Goal: Information Seeking & Learning: Compare options

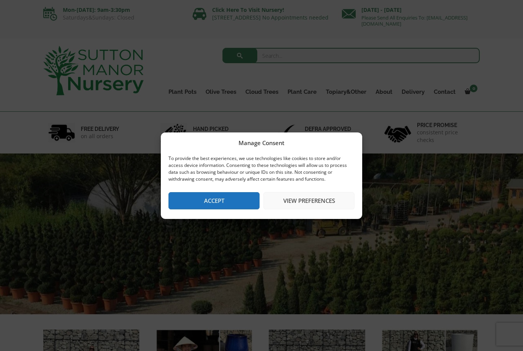
click at [245, 202] on button "Accept" at bounding box center [213, 200] width 91 height 17
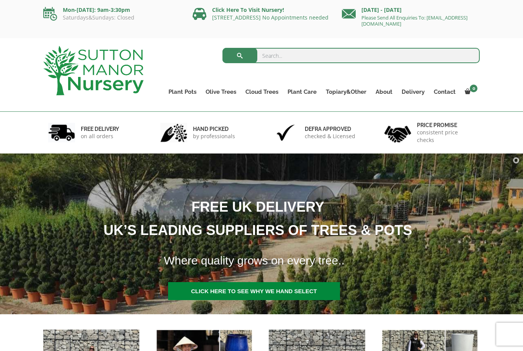
click at [0, 0] on link "The Amalfi Pots" at bounding box center [0, 0] width 0 height 0
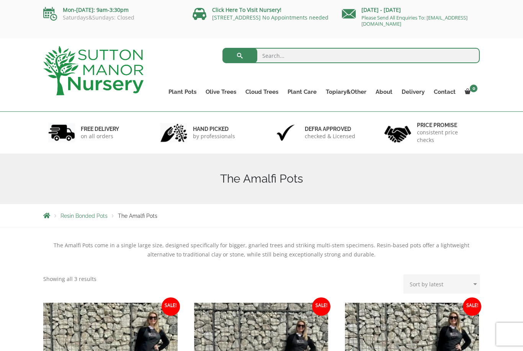
click at [0, 0] on link "The Atlantis Pots" at bounding box center [0, 0] width 0 height 0
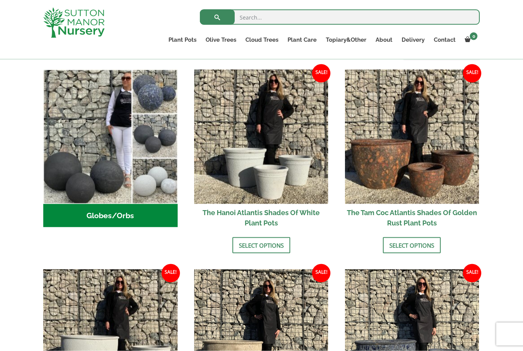
scroll to position [251, 0]
click at [445, 147] on img at bounding box center [412, 136] width 134 height 134
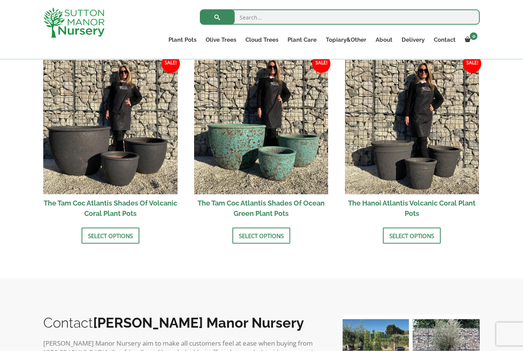
scroll to position [659, 0]
click at [307, 135] on img at bounding box center [261, 127] width 134 height 134
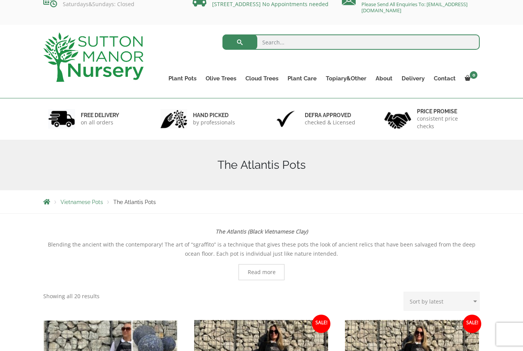
scroll to position [0, 0]
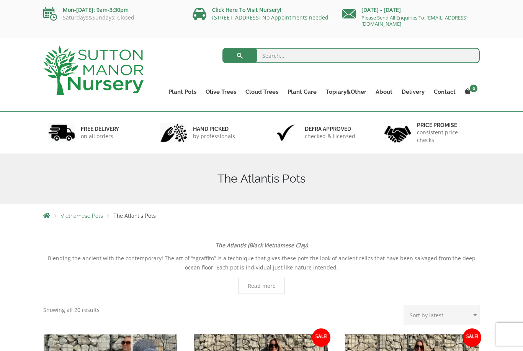
click at [0, 0] on link "The Old Stone Pots" at bounding box center [0, 0] width 0 height 0
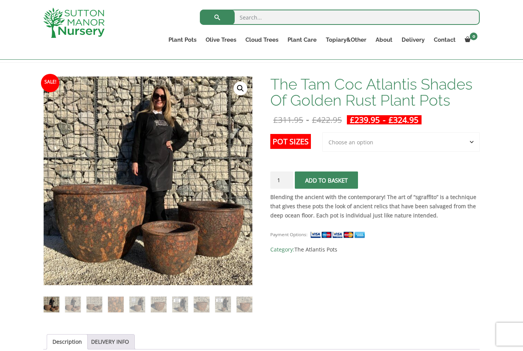
scroll to position [99, 0]
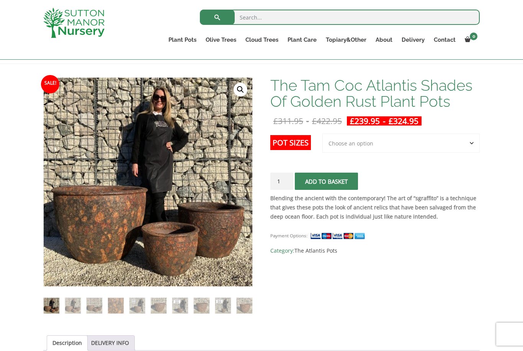
click at [426, 141] on select "Choose an option 3rd to Largest Pot In The Picture 2nd to Largest Pot In The Pi…" at bounding box center [400, 143] width 157 height 19
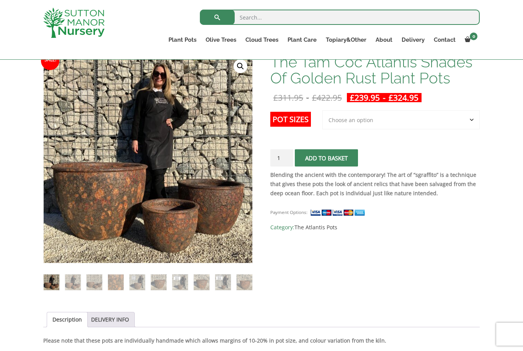
scroll to position [124, 0]
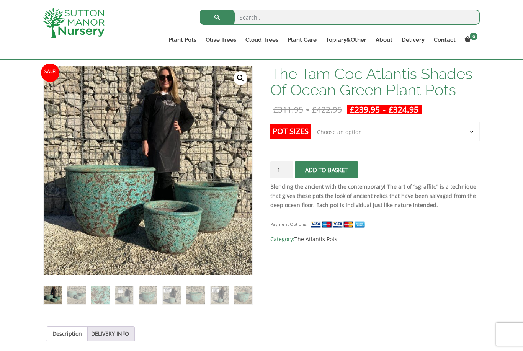
scroll to position [131, 0]
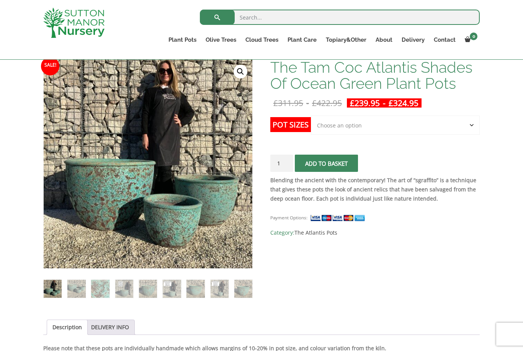
click at [440, 131] on select "Choose an option Click here to buy the 3rd to Largest Pot In The Picture Click …" at bounding box center [395, 125] width 169 height 19
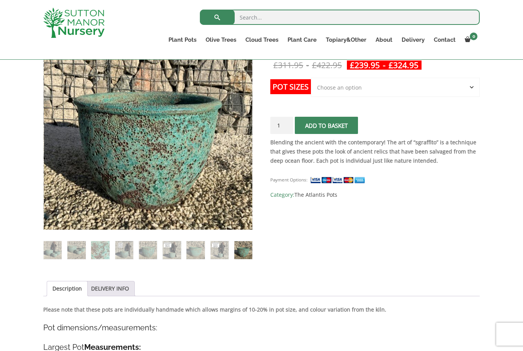
scroll to position [156, 0]
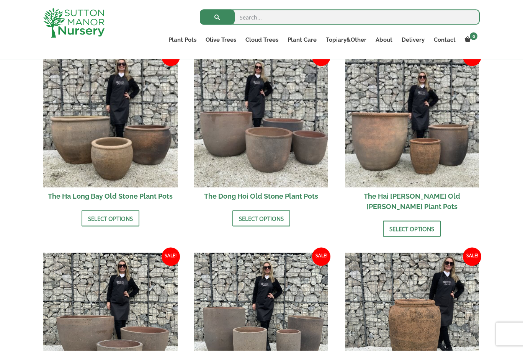
scroll to position [276, 0]
click at [299, 135] on img at bounding box center [261, 120] width 134 height 134
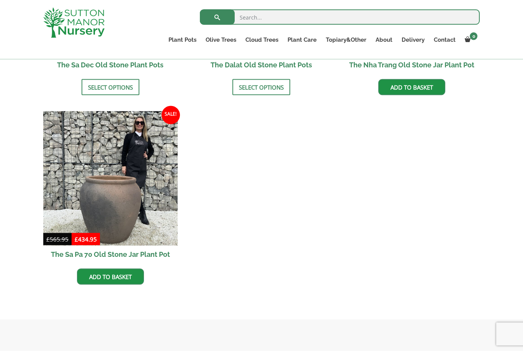
scroll to position [607, 0]
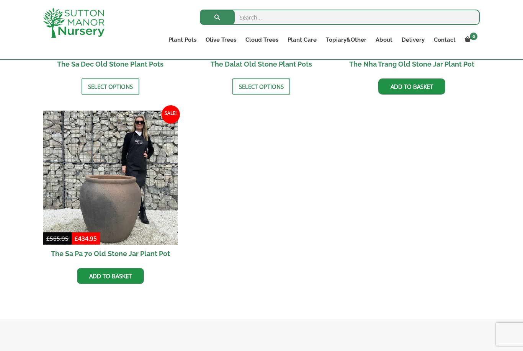
click at [150, 178] on img at bounding box center [110, 178] width 134 height 134
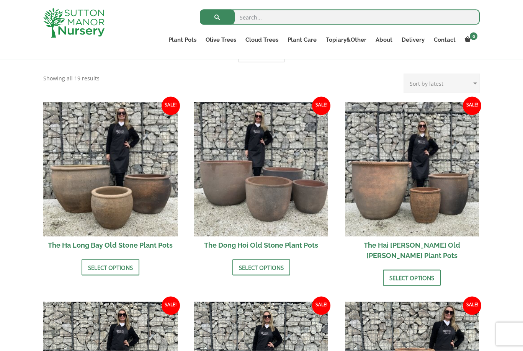
scroll to position [227, 0]
click at [0, 0] on link "Wabi-Sabi" at bounding box center [0, 0] width 0 height 0
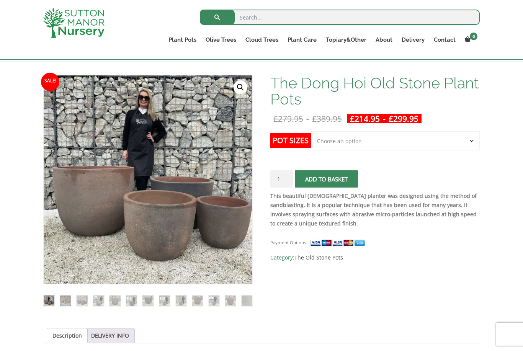
scroll to position [102, 0]
click at [463, 144] on select "Choose an option Click here to buy the 4th to Largest Pot In The Picture Click …" at bounding box center [395, 140] width 169 height 19
select select "Click here to buy the 2nd to Largest Pot In The Picture"
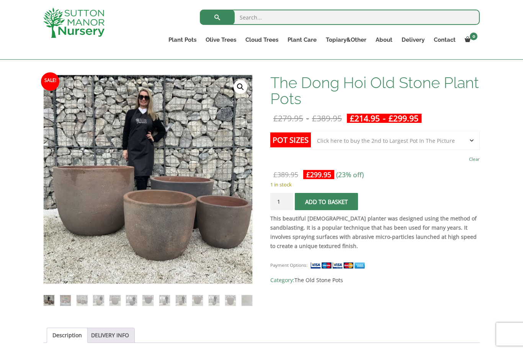
scroll to position [127, 0]
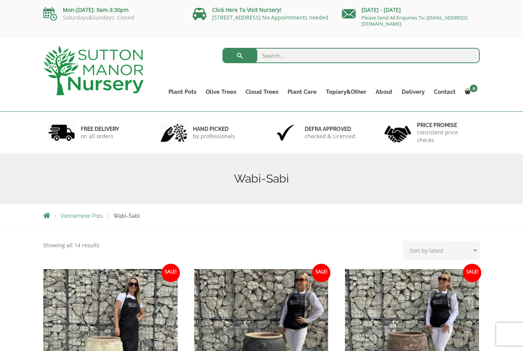
click at [0, 0] on link "The Iron Stone Pots" at bounding box center [0, 0] width 0 height 0
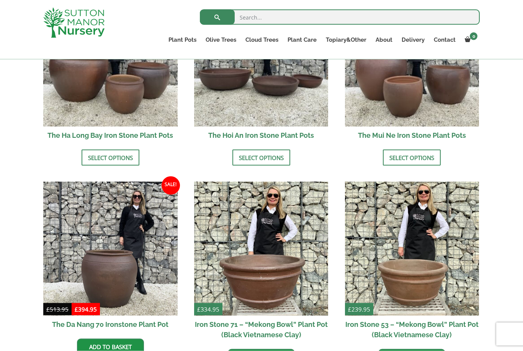
scroll to position [341, 0]
click at [149, 260] on img at bounding box center [110, 248] width 134 height 134
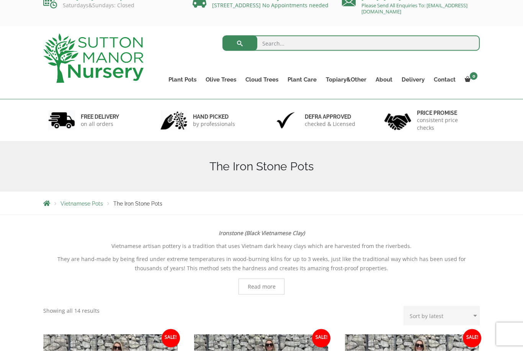
scroll to position [0, 0]
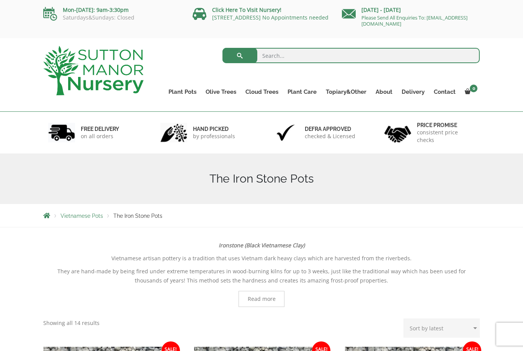
click at [0, 0] on link "Fibre Clay Pots" at bounding box center [0, 0] width 0 height 0
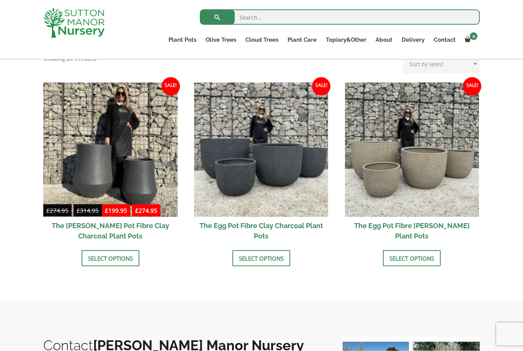
scroll to position [225, 0]
click at [299, 172] on img at bounding box center [261, 149] width 134 height 134
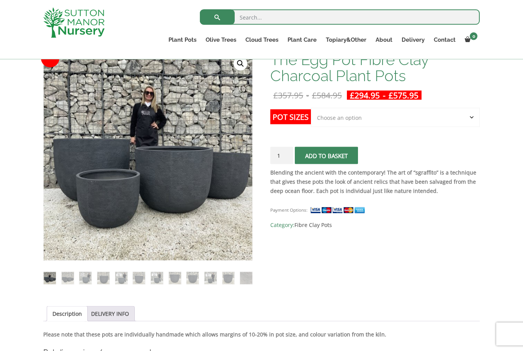
scroll to position [106, 0]
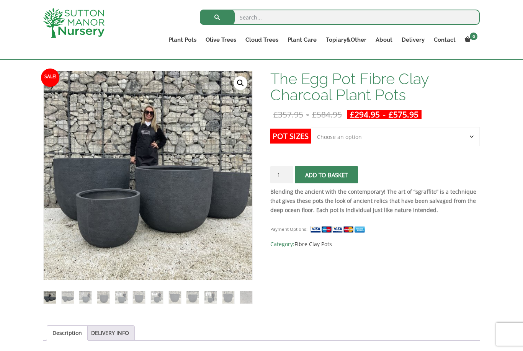
click at [408, 139] on select "Choose an option Click here to buy the 5th To Largest Pot In The Picture Click …" at bounding box center [395, 136] width 169 height 19
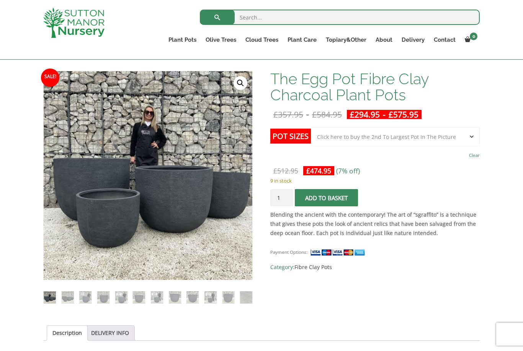
click at [429, 137] on select "Choose an option Click here to buy the 5th To Largest Pot In The Picture Click …" at bounding box center [395, 136] width 169 height 19
select select "Click here to buy the 3rd To Largest Pot In The Picture"
click at [468, 133] on select "Choose an option Click here to buy the 5th To Largest Pot In The Picture Click …" at bounding box center [395, 136] width 169 height 19
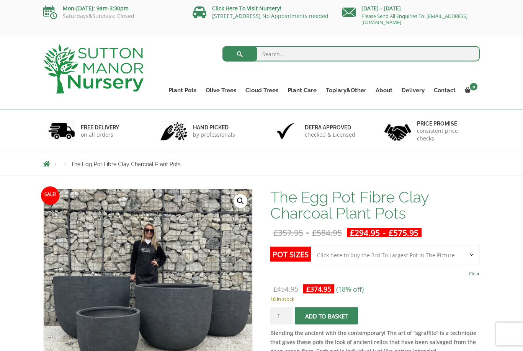
scroll to position [0, 0]
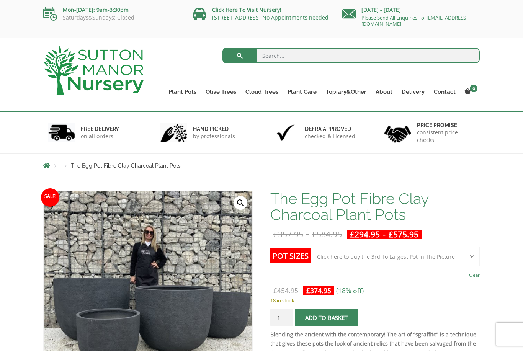
click at [0, 0] on link "Glazed Pots" at bounding box center [0, 0] width 0 height 0
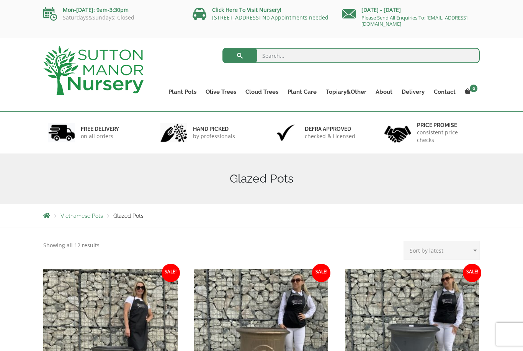
click at [0, 0] on link "Resin Bonded Pots" at bounding box center [0, 0] width 0 height 0
click at [0, 0] on link "The Amalfi Pots" at bounding box center [0, 0] width 0 height 0
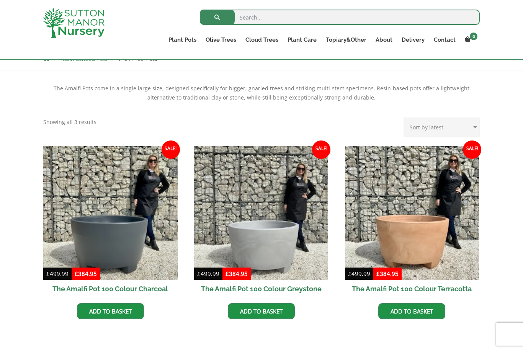
scroll to position [144, 0]
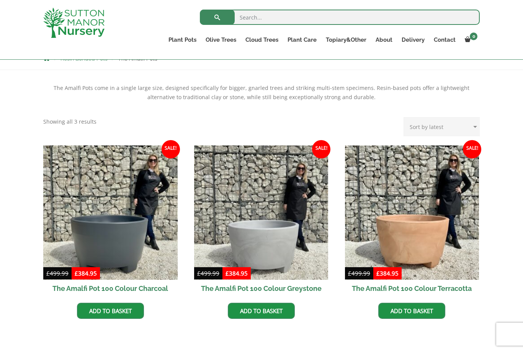
click at [149, 202] on img at bounding box center [110, 212] width 134 height 134
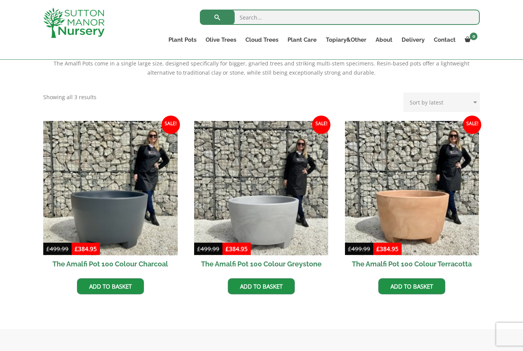
click at [0, 0] on link "The Milan Pots" at bounding box center [0, 0] width 0 height 0
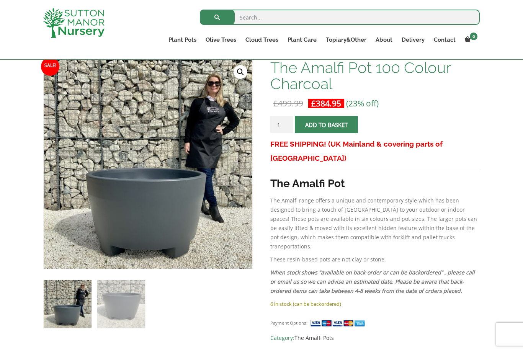
scroll to position [117, 0]
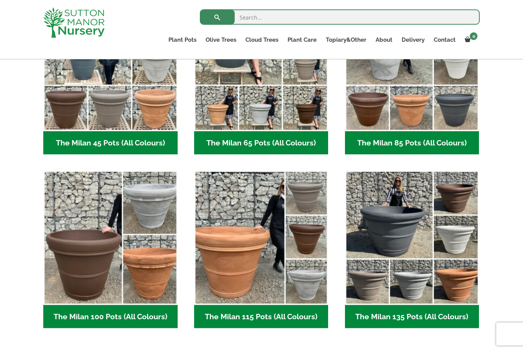
scroll to position [264, 0]
click at [282, 257] on img "Visit product category The Milan 115 Pots (All Colours)" at bounding box center [261, 237] width 134 height 134
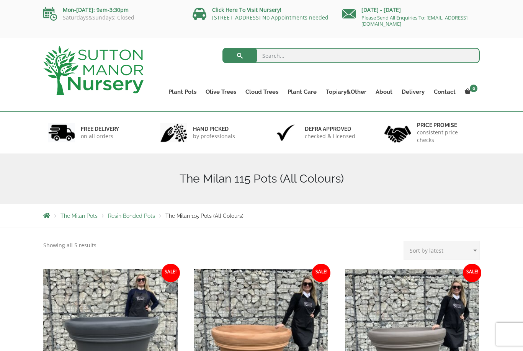
click at [0, 0] on link "The Capri Pots" at bounding box center [0, 0] width 0 height 0
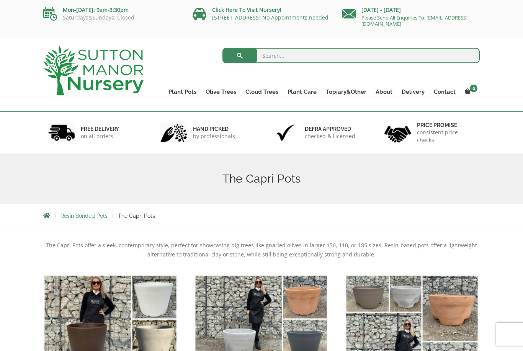
click at [0, 0] on link "The Brunello Pots" at bounding box center [0, 0] width 0 height 0
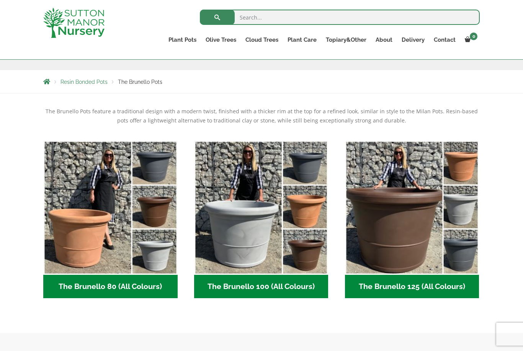
click at [271, 223] on img "Visit product category The Brunello 100 (All Colours)" at bounding box center [261, 207] width 134 height 134
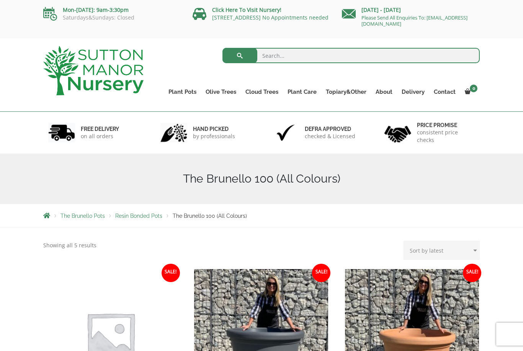
click at [0, 0] on link "The Venice Cube Pots" at bounding box center [0, 0] width 0 height 0
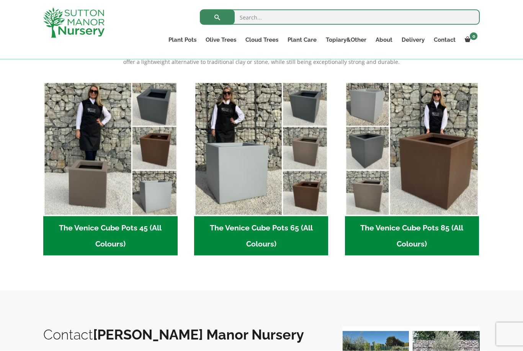
scroll to position [179, 0]
click at [459, 157] on img "Visit product category The Venice Cube Pots 85 (All Colours)" at bounding box center [412, 149] width 134 height 134
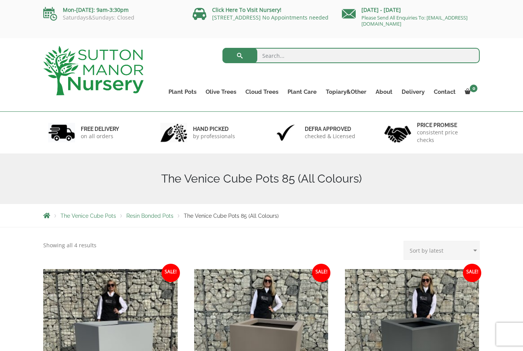
click at [0, 0] on link "The Venice Cube Pots" at bounding box center [0, 0] width 0 height 0
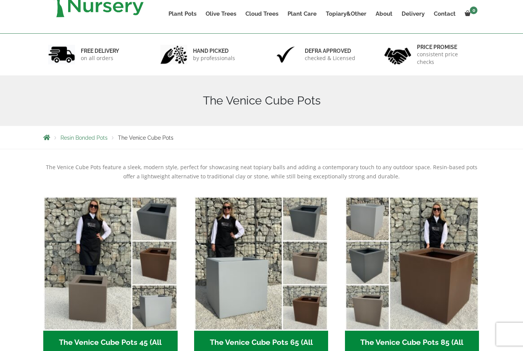
scroll to position [123, 0]
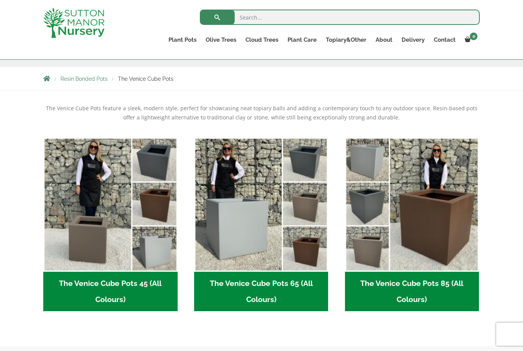
click at [302, 216] on img "Visit product category The Venice Cube Pots 65 (All Colours)" at bounding box center [261, 204] width 134 height 134
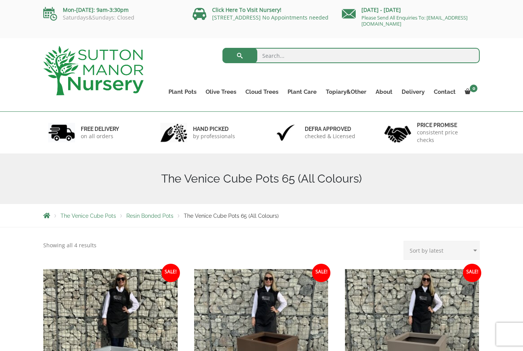
click at [0, 0] on link "The Barolo Pots" at bounding box center [0, 0] width 0 height 0
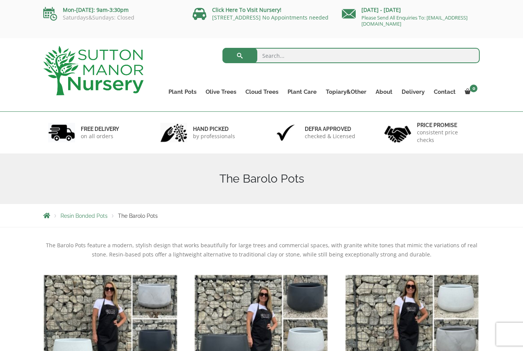
click at [0, 0] on link "The Olive Jar" at bounding box center [0, 0] width 0 height 0
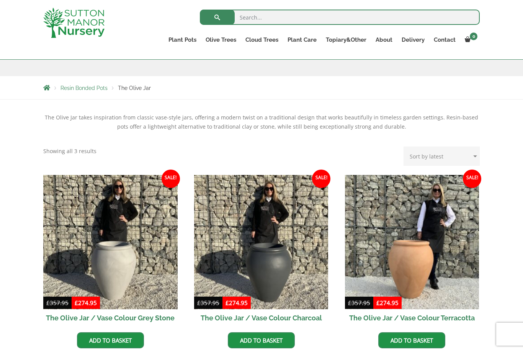
scroll to position [114, 0]
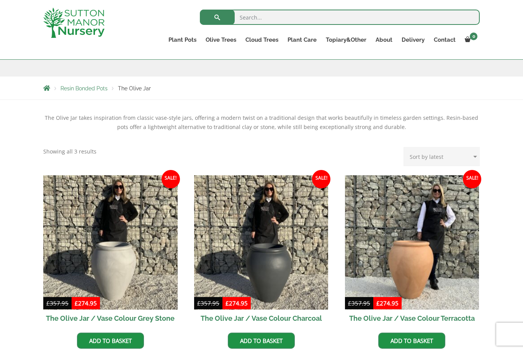
click at [0, 0] on link "The Rome Bowl" at bounding box center [0, 0] width 0 height 0
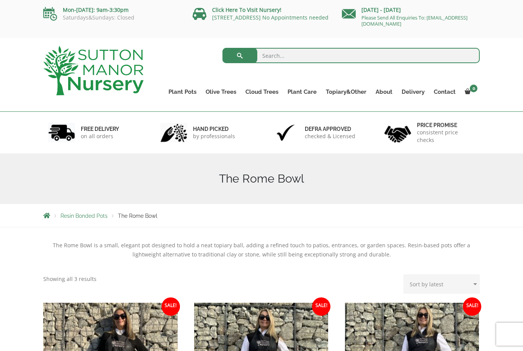
click at [0, 0] on link "The Mediterranean Pots" at bounding box center [0, 0] width 0 height 0
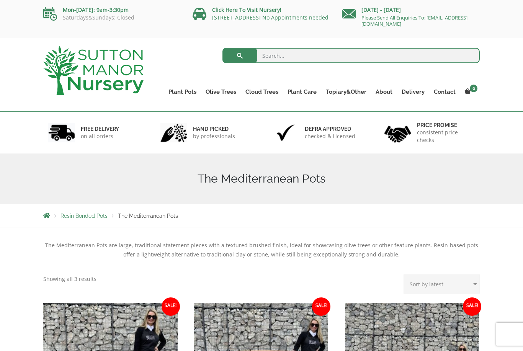
click at [0, 0] on link "The Como Cube Pots 45 (All Colours)" at bounding box center [0, 0] width 0 height 0
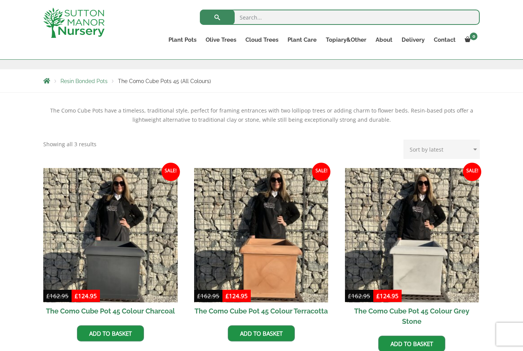
scroll to position [120, 0]
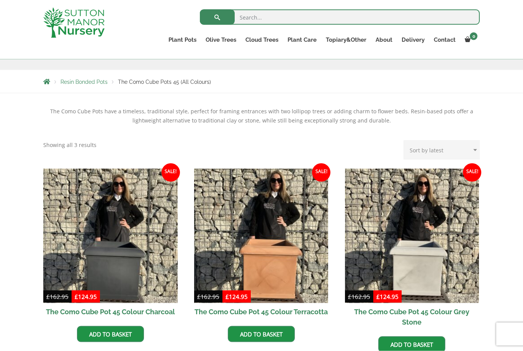
click at [0, 0] on link "The Pompei Pots" at bounding box center [0, 0] width 0 height 0
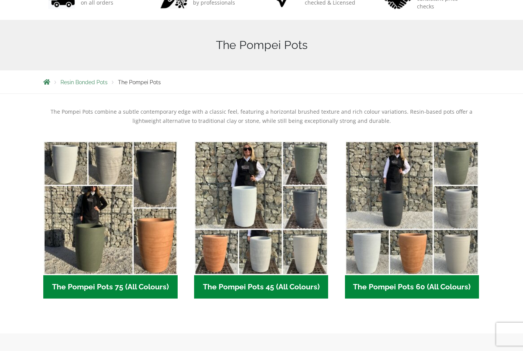
scroll to position [137, 0]
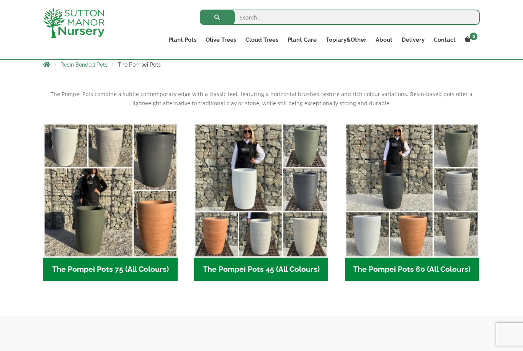
click at [0, 0] on link "The Como Rectangle 90 (Colours)" at bounding box center [0, 0] width 0 height 0
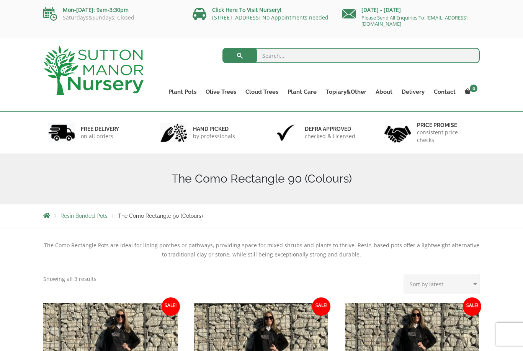
click at [0, 0] on link "The Amalfi Pots" at bounding box center [0, 0] width 0 height 0
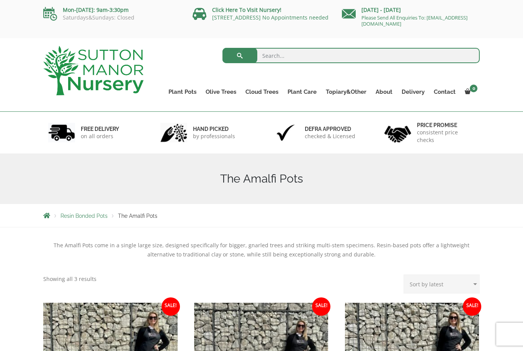
click at [0, 0] on link "The Milan Pots" at bounding box center [0, 0] width 0 height 0
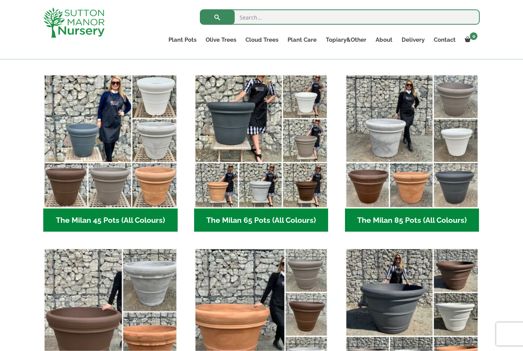
scroll to position [187, 0]
click at [452, 140] on img "Visit product category The Milan 85 Pots (All Colours)" at bounding box center [412, 141] width 134 height 134
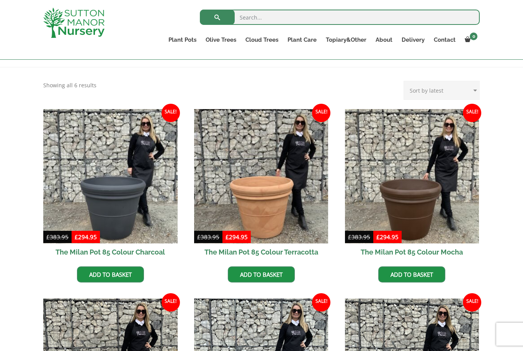
scroll to position [144, 0]
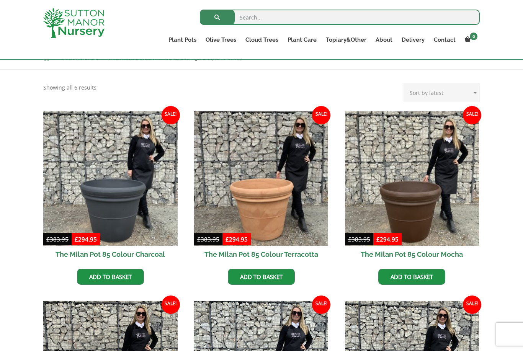
click at [163, 198] on img at bounding box center [110, 178] width 134 height 134
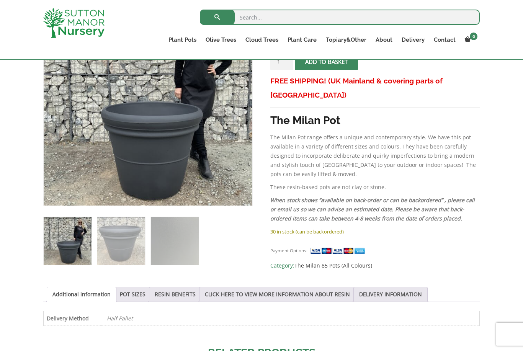
scroll to position [181, 0]
click at [0, 0] on link "Ilex Crenata Cloud Trees" at bounding box center [0, 0] width 0 height 0
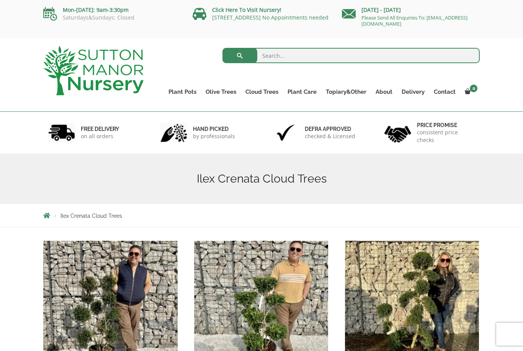
click at [0, 0] on link "Castlewellan" at bounding box center [0, 0] width 0 height 0
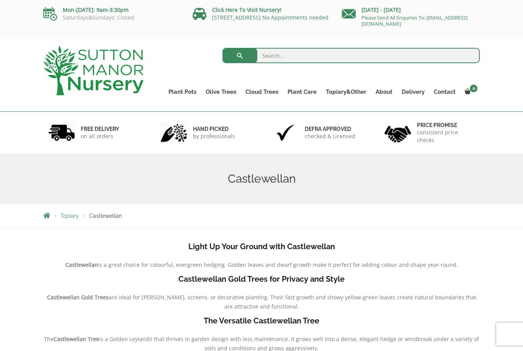
click at [0, 0] on link "Red Robins" at bounding box center [0, 0] width 0 height 0
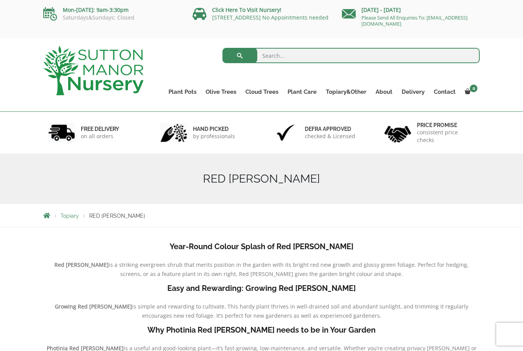
click at [0, 0] on link "Bay Trees (Laurus Nobilis)" at bounding box center [0, 0] width 0 height 0
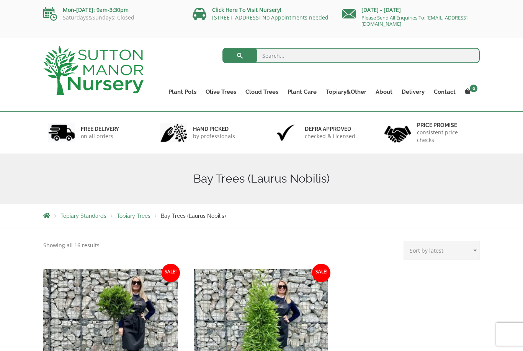
click at [0, 0] on link "The Amalfi Pots" at bounding box center [0, 0] width 0 height 0
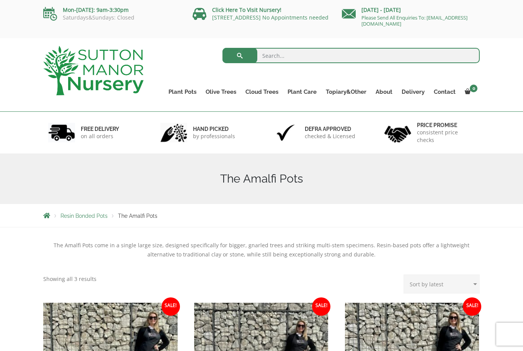
click at [0, 0] on link "The Milan Pots" at bounding box center [0, 0] width 0 height 0
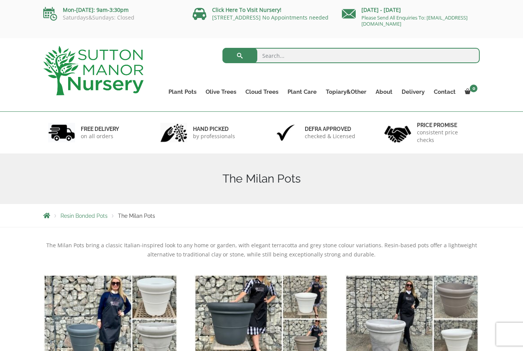
click at [0, 0] on link "The Capri Pots" at bounding box center [0, 0] width 0 height 0
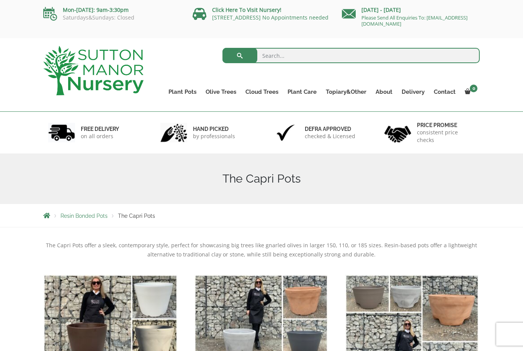
click at [0, 0] on link "The Brunello Pots" at bounding box center [0, 0] width 0 height 0
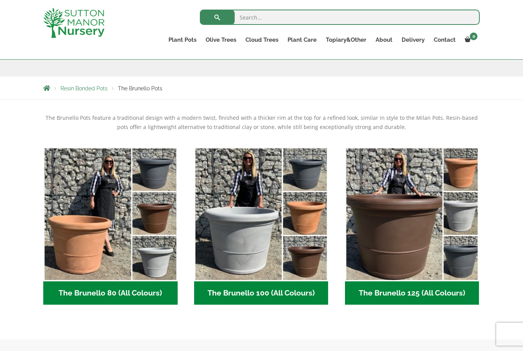
scroll to position [114, 0]
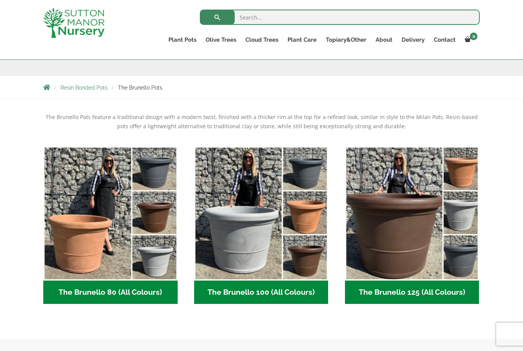
click at [427, 246] on img "Visit product category The Brunello 125 (All Colours)" at bounding box center [412, 213] width 134 height 134
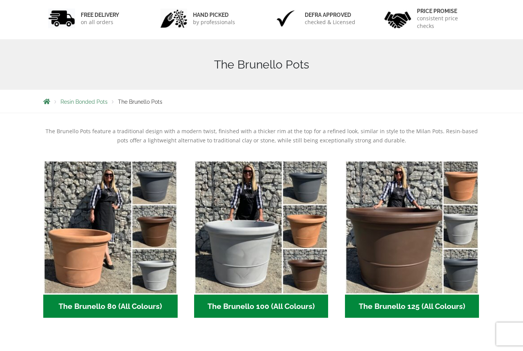
scroll to position [0, 0]
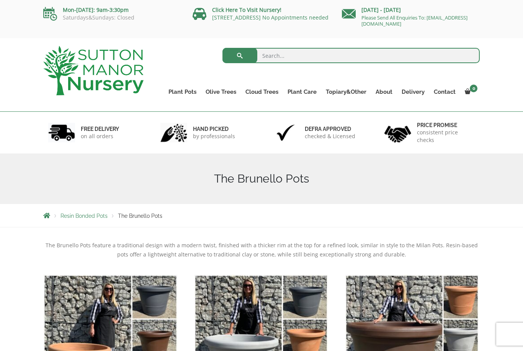
click at [0, 0] on link "The Venice Cube Pots" at bounding box center [0, 0] width 0 height 0
